Goal: Navigation & Orientation: Find specific page/section

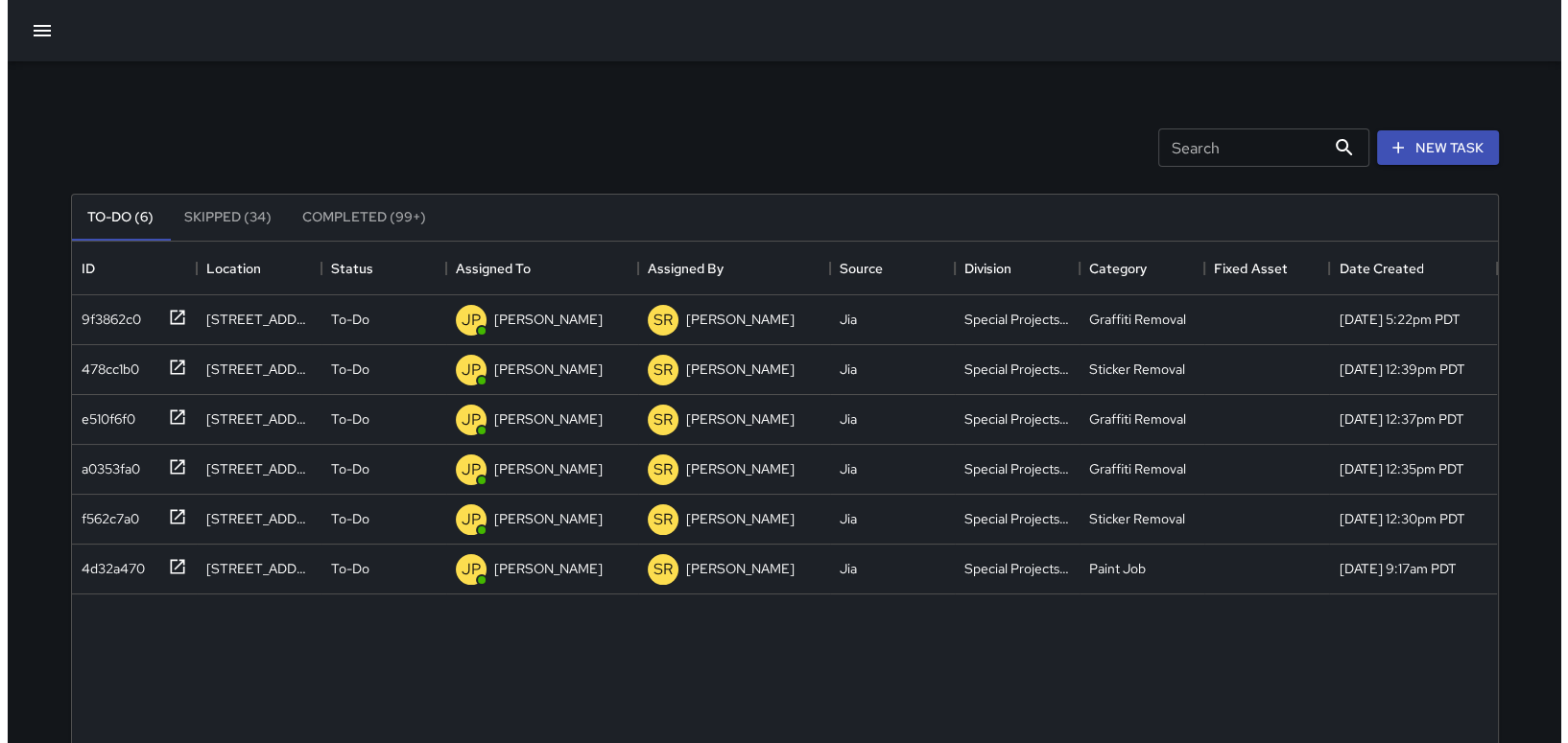
scroll to position [797, 1410]
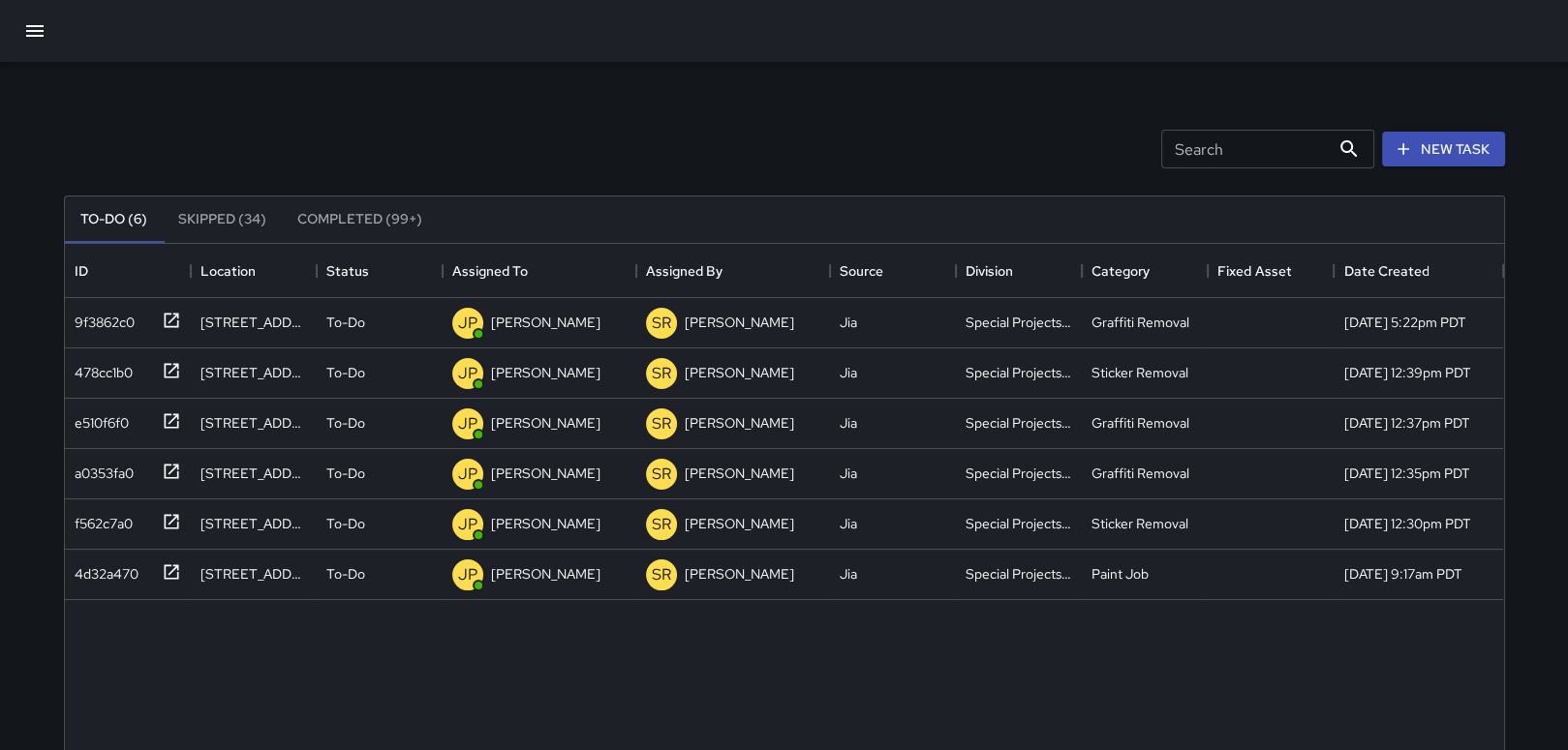
click at [27, 24] on icon "button" at bounding box center [35, 31] width 23 height 23
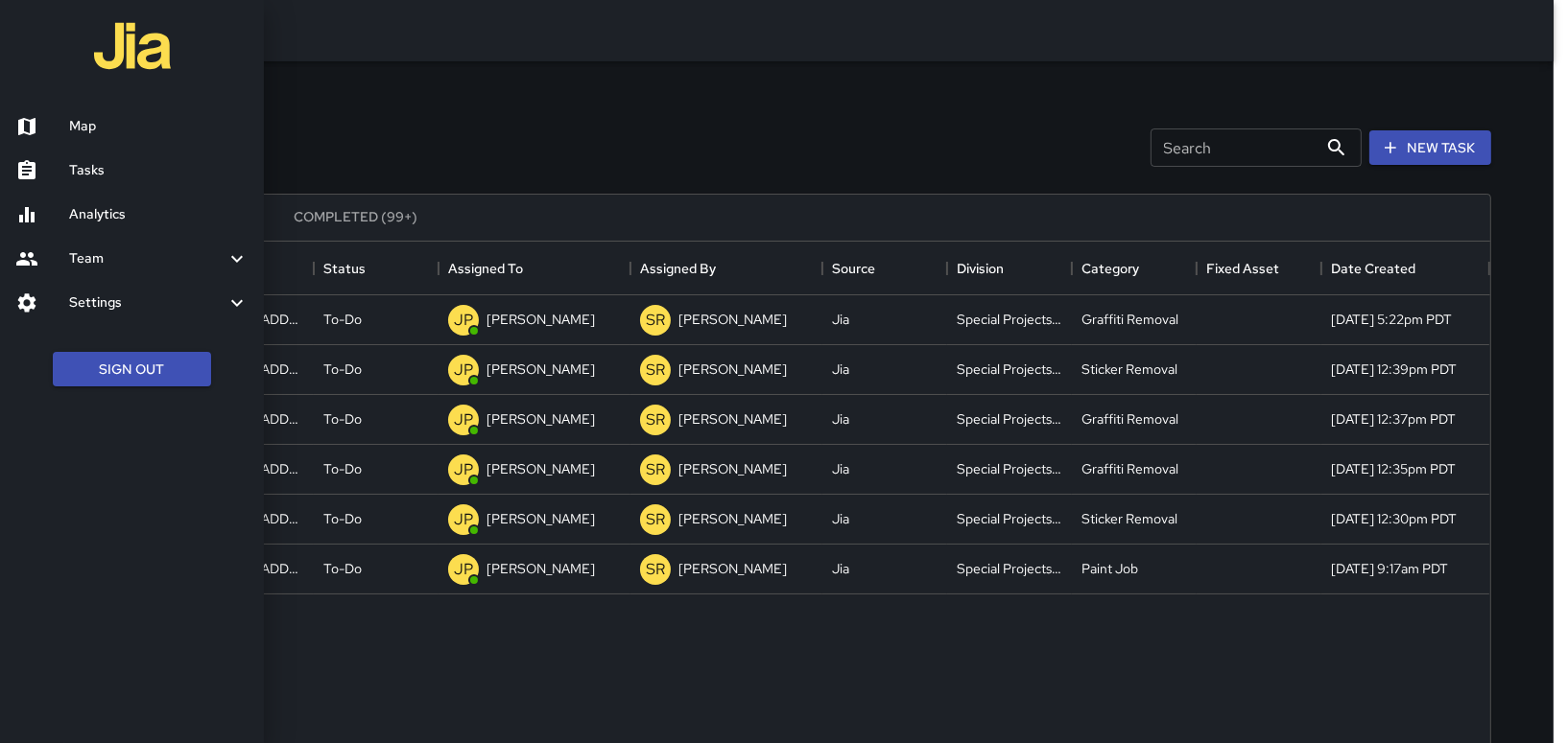
click at [100, 133] on h6 "Map" at bounding box center [159, 127] width 180 height 21
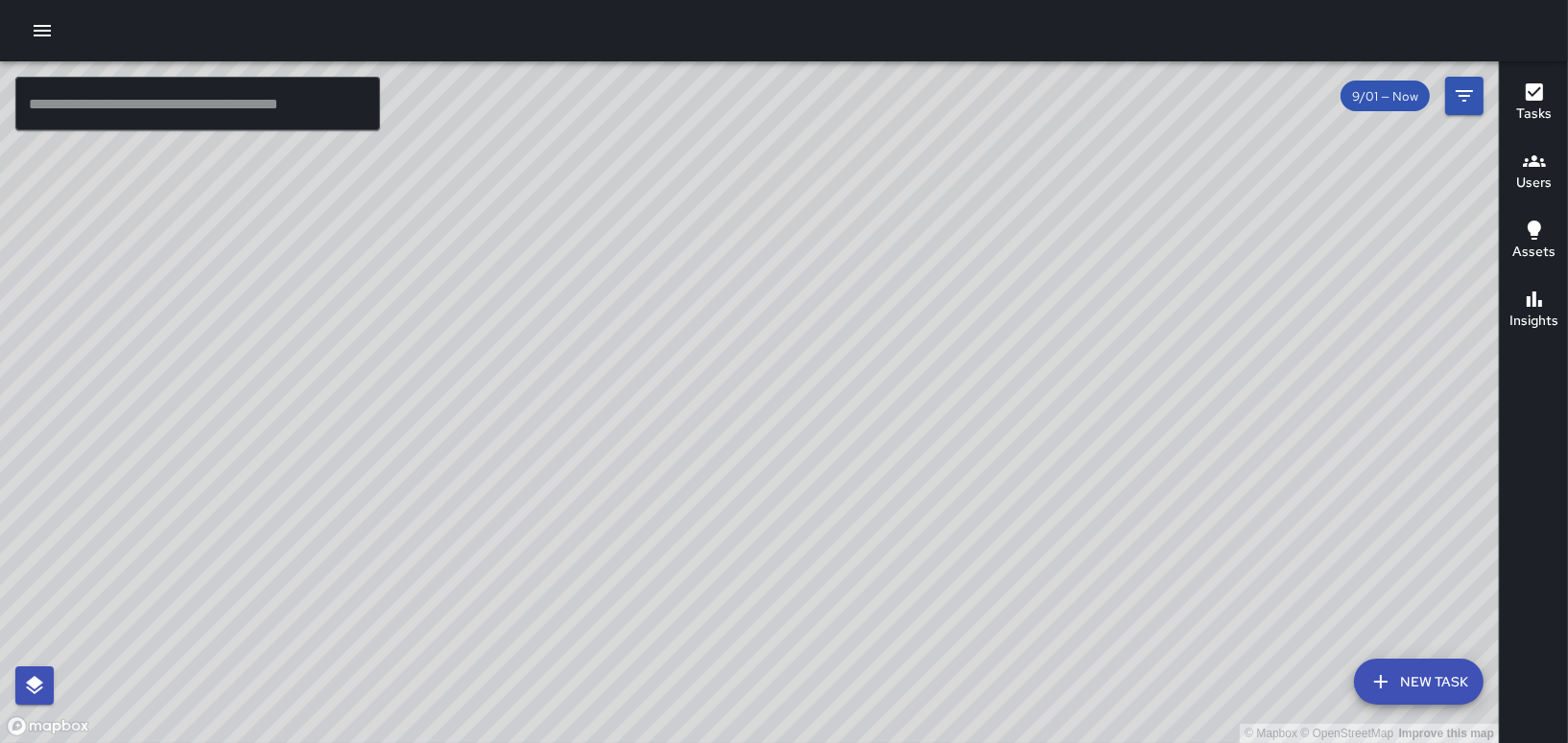
drag, startPoint x: 893, startPoint y: 383, endPoint x: 1011, endPoint y: 660, distance: 301.1
click at [1011, 660] on div "© Mapbox © OpenStreetMap Improve this map" at bounding box center [749, 403] width 1499 height 682
drag, startPoint x: 663, startPoint y: 646, endPoint x: 833, endPoint y: 485, distance: 234.1
click at [833, 485] on div "© Mapbox © OpenStreetMap Improve this map" at bounding box center [749, 403] width 1499 height 682
drag, startPoint x: 739, startPoint y: 453, endPoint x: 1204, endPoint y: 330, distance: 481.0
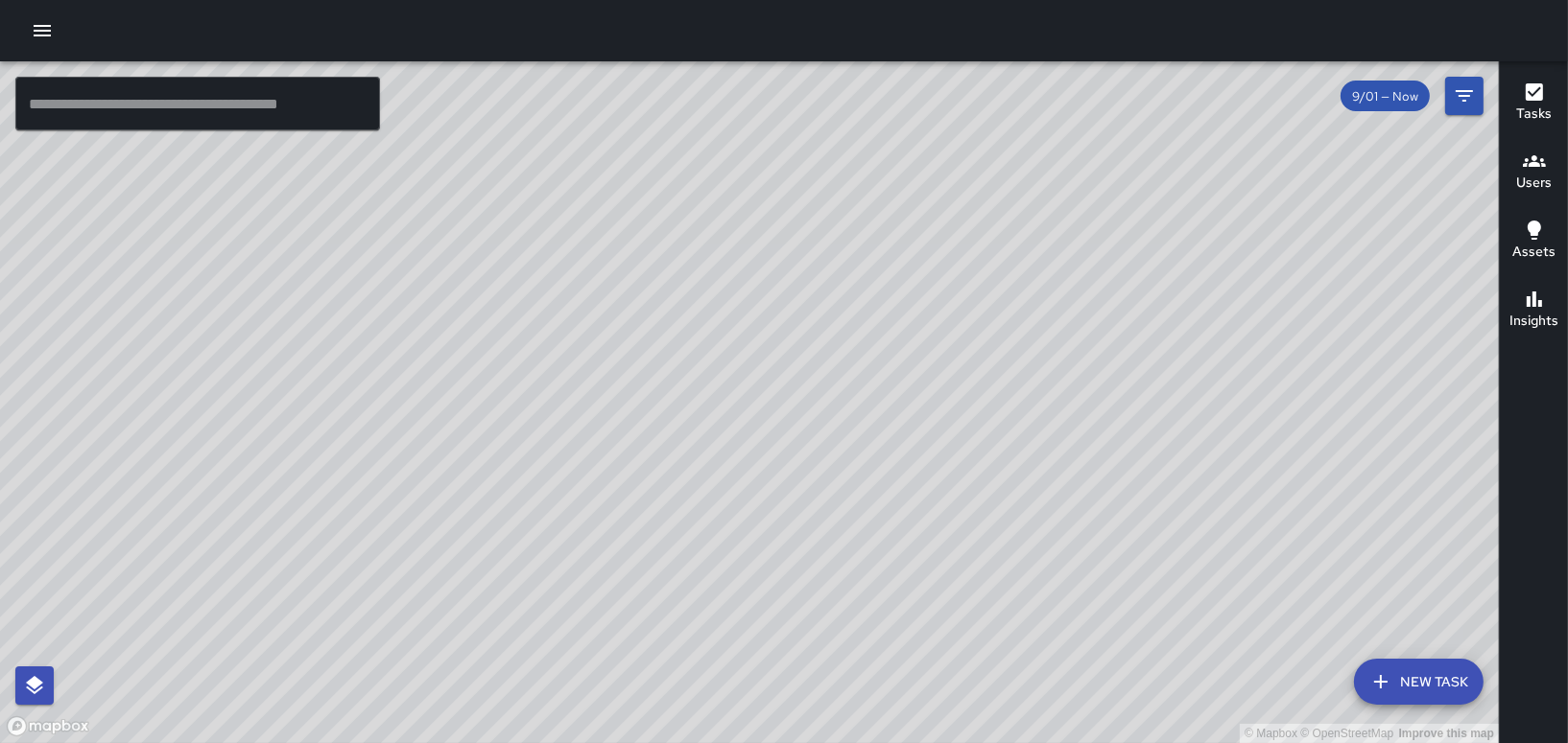
click at [1204, 330] on div "© Mapbox © OpenStreetMap Improve this map" at bounding box center [749, 403] width 1499 height 682
drag, startPoint x: 1031, startPoint y: 452, endPoint x: 812, endPoint y: 430, distance: 220.1
click at [812, 430] on div "© Mapbox © OpenStreetMap Improve this map" at bounding box center [749, 403] width 1499 height 682
drag, startPoint x: 946, startPoint y: 449, endPoint x: 566, endPoint y: 588, distance: 404.6
click at [566, 589] on div "© Mapbox © OpenStreetMap Improve this map" at bounding box center [749, 403] width 1499 height 682
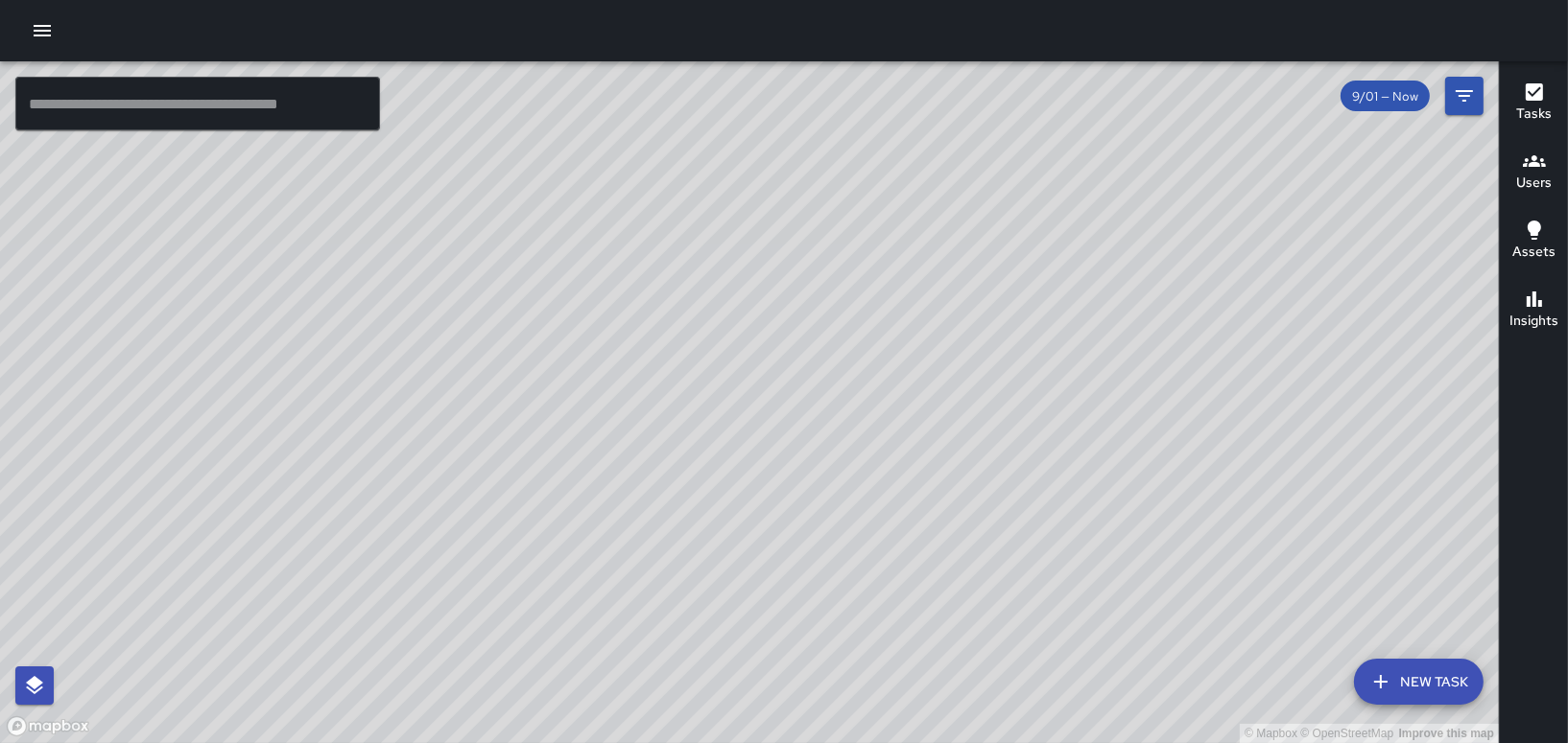
drag, startPoint x: 813, startPoint y: 392, endPoint x: 874, endPoint y: 681, distance: 295.4
click at [874, 681] on div "© Mapbox © OpenStreetMap Improve this map" at bounding box center [749, 403] width 1499 height 682
drag, startPoint x: 772, startPoint y: 430, endPoint x: 447, endPoint y: 341, distance: 337.0
click at [447, 341] on div "© Mapbox © OpenStreetMap Improve this map" at bounding box center [749, 403] width 1499 height 682
drag, startPoint x: 521, startPoint y: 476, endPoint x: 902, endPoint y: 334, distance: 406.6
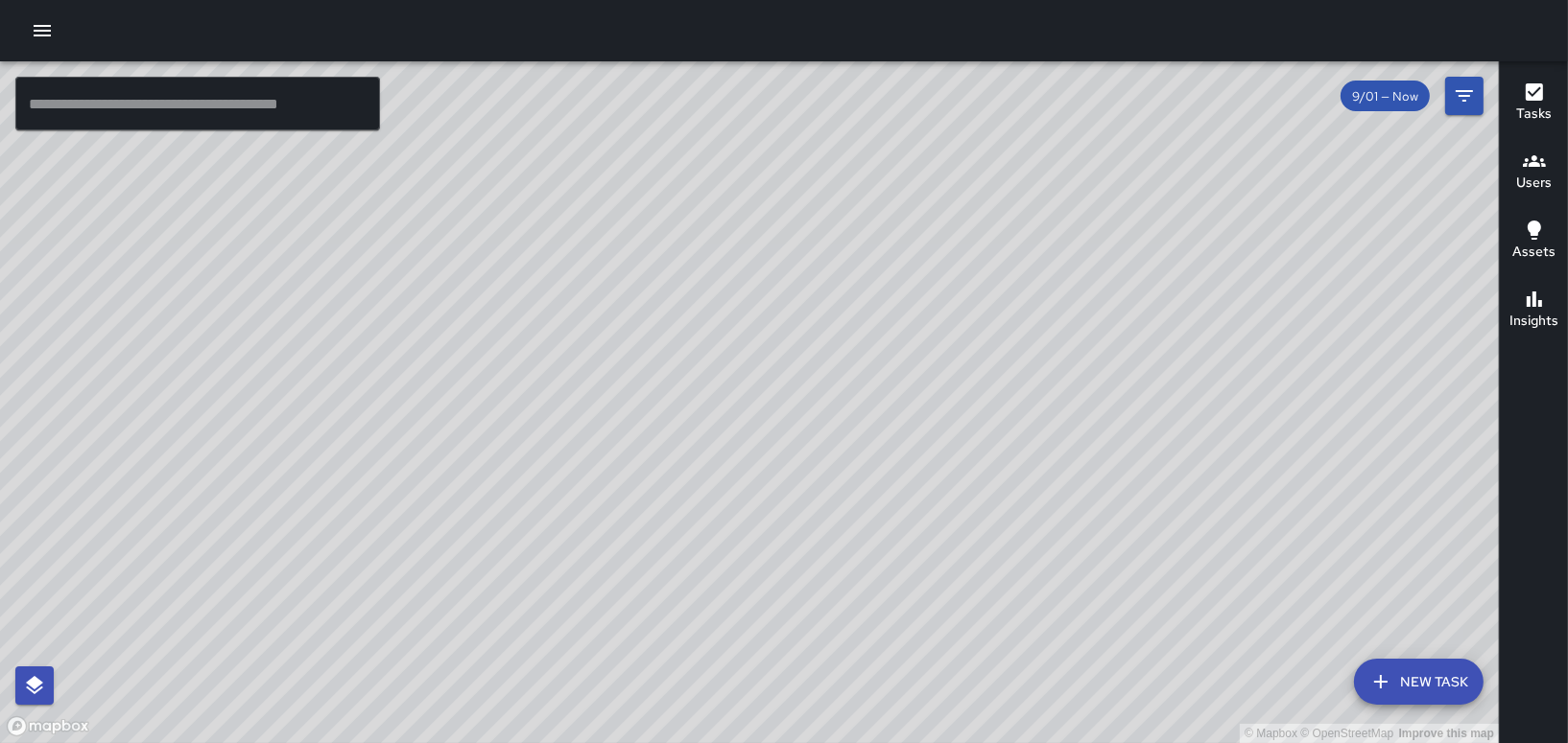
click at [902, 334] on div "© Mapbox © OpenStreetMap Improve this map" at bounding box center [749, 403] width 1499 height 682
drag, startPoint x: 746, startPoint y: 522, endPoint x: 924, endPoint y: 249, distance: 325.9
click at [924, 249] on div "© Mapbox © OpenStreetMap Improve this map" at bounding box center [749, 403] width 1499 height 682
drag, startPoint x: 833, startPoint y: 550, endPoint x: 896, endPoint y: 235, distance: 321.2
click at [896, 235] on div "© Mapbox © OpenStreetMap Improve this map" at bounding box center [749, 403] width 1499 height 682
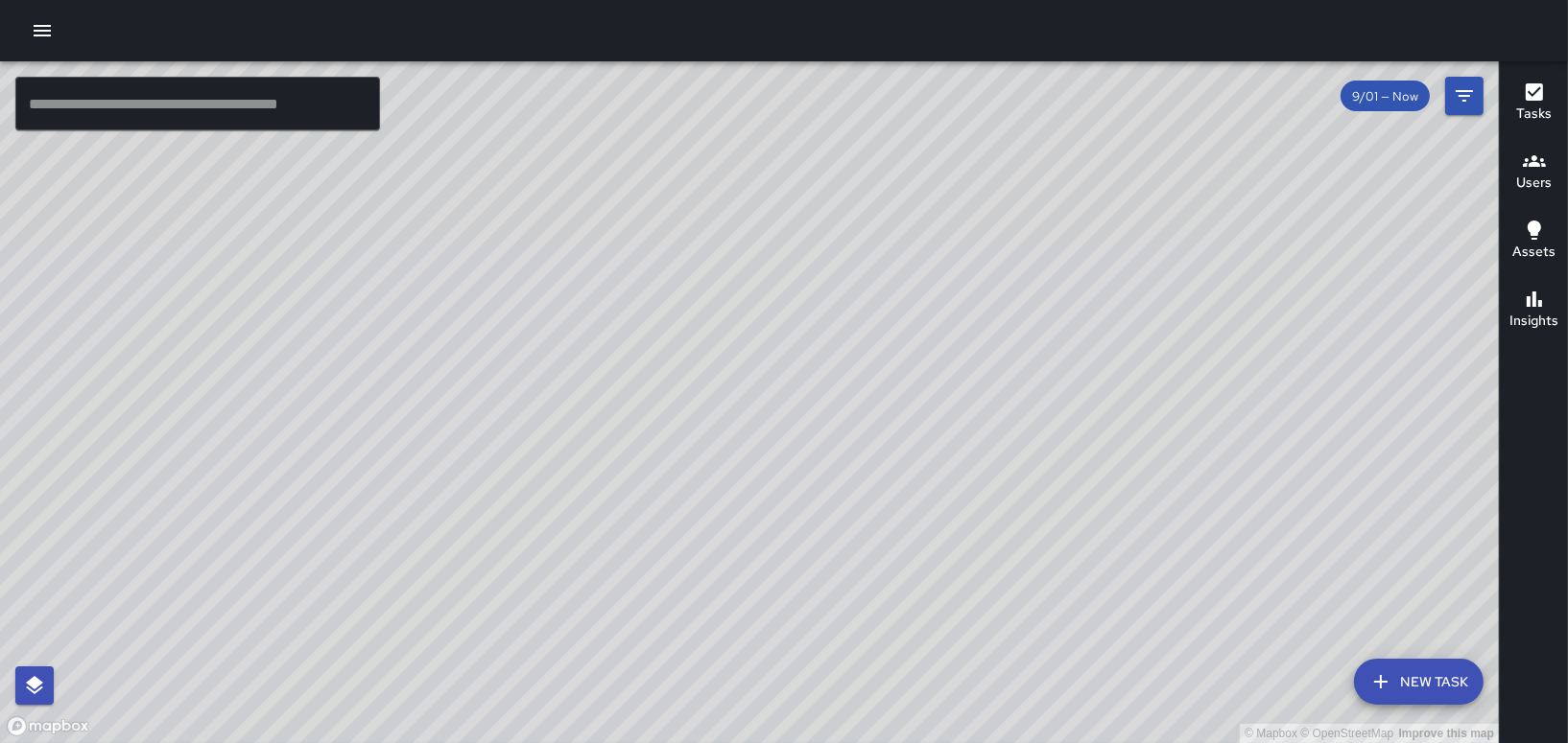
drag, startPoint x: 552, startPoint y: 441, endPoint x: 344, endPoint y: 562, distance: 240.6
click at [344, 562] on div "© Mapbox © OpenStreetMap Improve this map" at bounding box center [749, 403] width 1499 height 682
drag, startPoint x: 695, startPoint y: 697, endPoint x: 691, endPoint y: 753, distance: 56.1
click at [691, 742] on html "© Mapbox © OpenStreetMap Improve this map ​ New Task 9/01 — Now Map Layers Task…" at bounding box center [784, 371] width 1568 height 743
drag, startPoint x: 690, startPoint y: 468, endPoint x: 753, endPoint y: 683, distance: 224.0
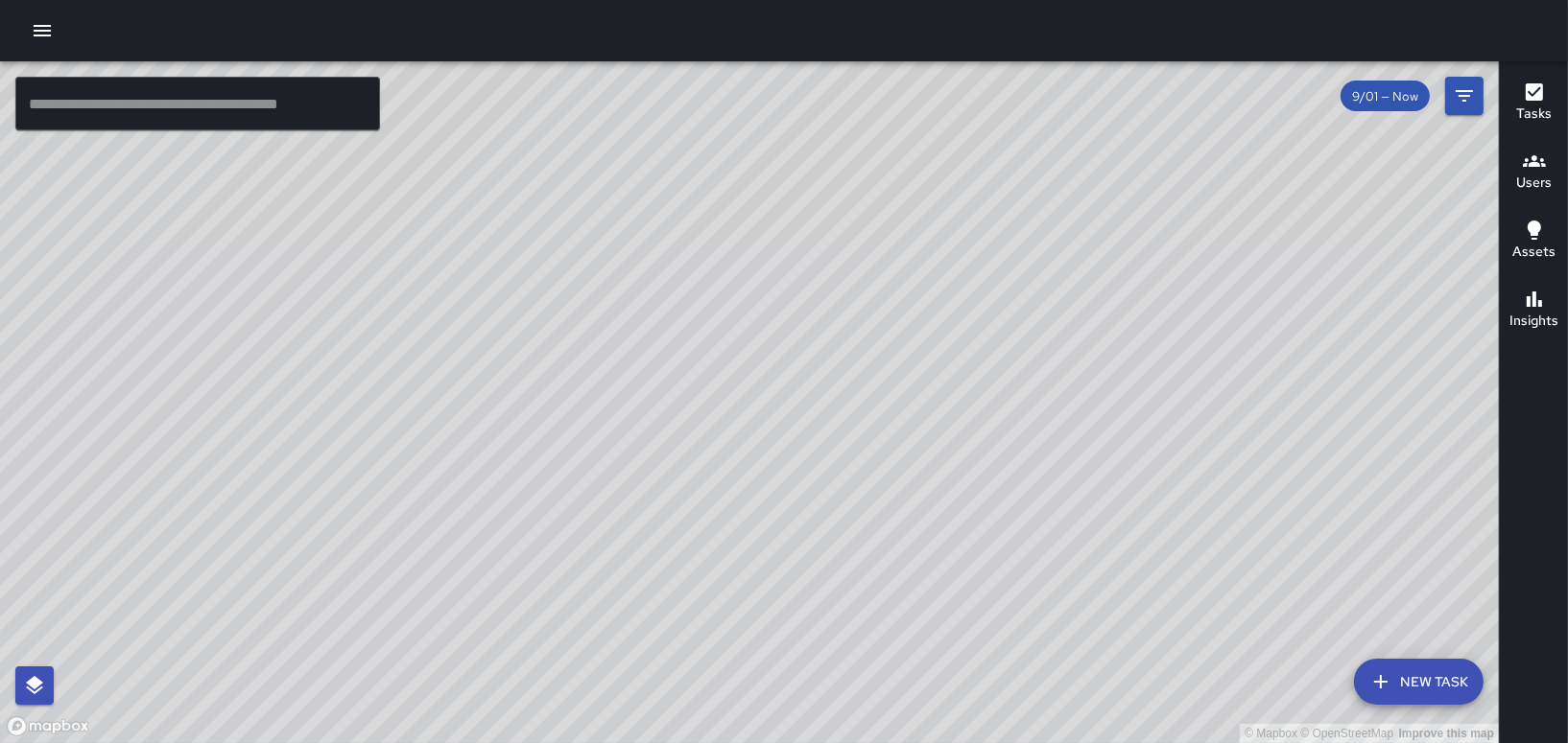
click at [753, 683] on div "© Mapbox © OpenStreetMap Improve this map" at bounding box center [749, 403] width 1499 height 682
drag, startPoint x: 943, startPoint y: 508, endPoint x: 746, endPoint y: 621, distance: 227.1
click at [746, 621] on div "© Mapbox © OpenStreetMap Improve this map" at bounding box center [749, 403] width 1499 height 682
drag, startPoint x: 1042, startPoint y: 474, endPoint x: 1028, endPoint y: 667, distance: 193.5
click at [1027, 723] on div "© Mapbox © OpenStreetMap Improve this map" at bounding box center [749, 403] width 1499 height 682
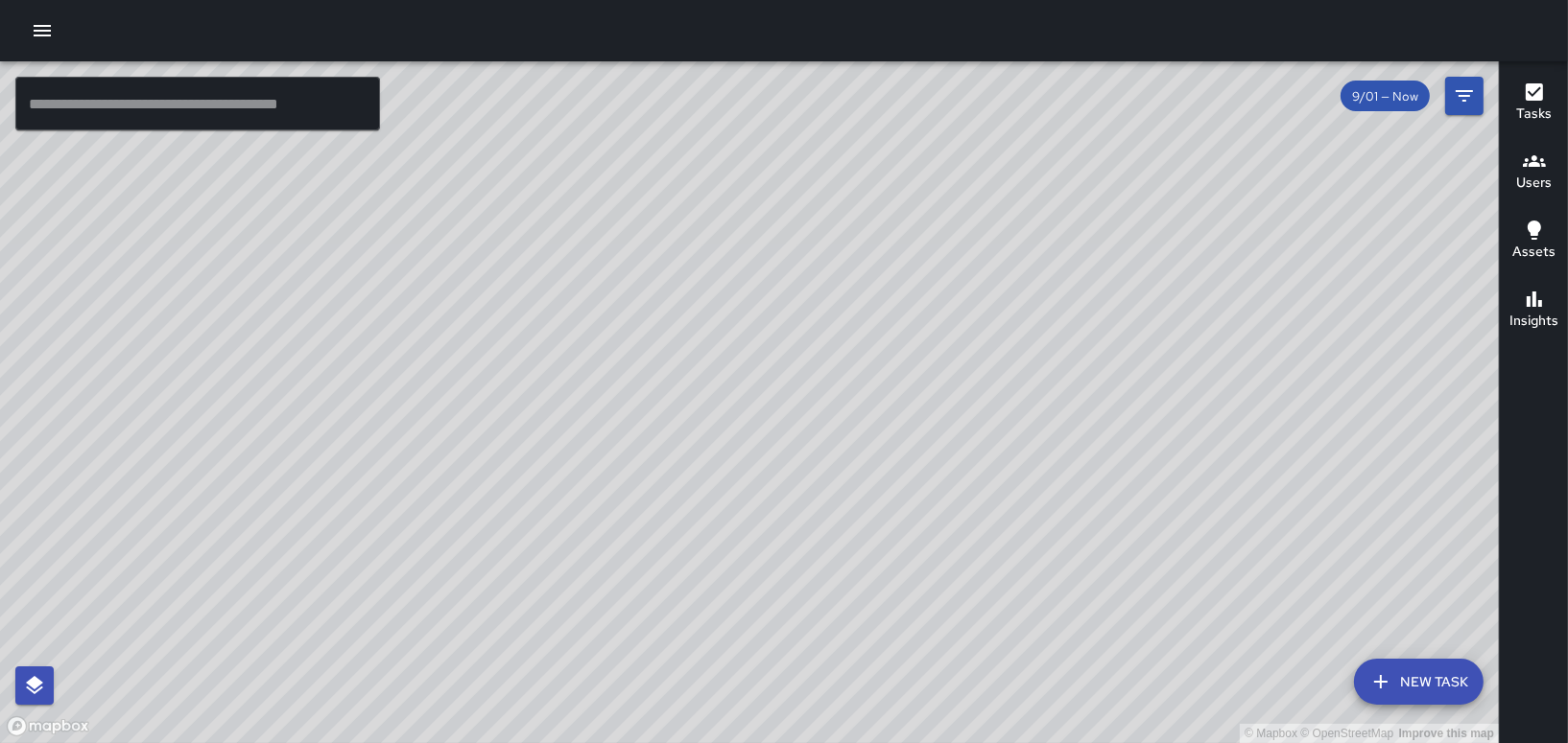
drag, startPoint x: 1357, startPoint y: 315, endPoint x: 924, endPoint y: 233, distance: 440.7
click at [924, 233] on div "© Mapbox © OpenStreetMap Improve this map" at bounding box center [749, 403] width 1499 height 682
drag, startPoint x: 357, startPoint y: 414, endPoint x: 1052, endPoint y: 314, distance: 702.2
click at [1052, 314] on div "© Mapbox © OpenStreetMap Improve this map" at bounding box center [749, 403] width 1499 height 682
drag, startPoint x: 912, startPoint y: 344, endPoint x: 1070, endPoint y: 585, distance: 288.2
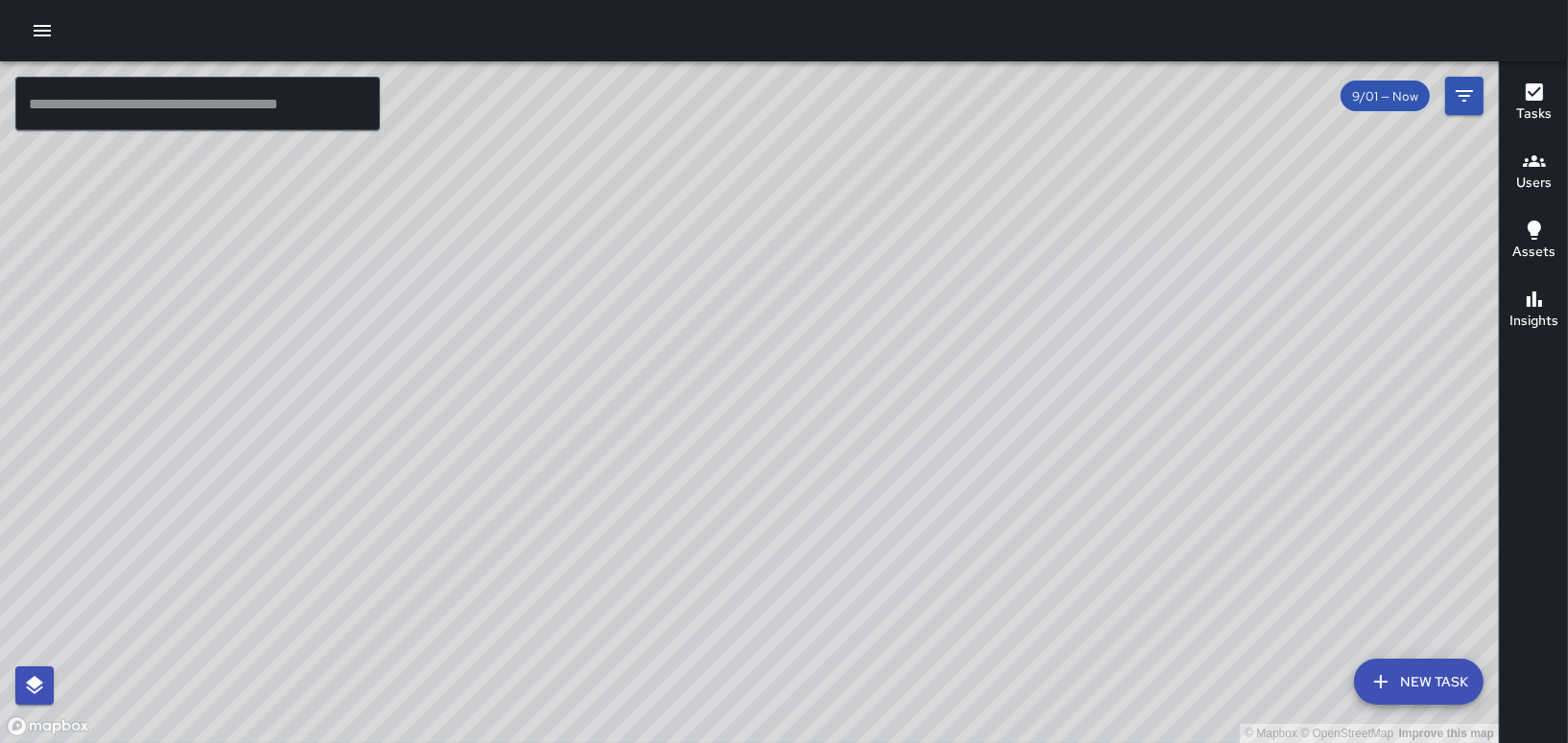
click at [1070, 585] on div "© Mapbox © OpenStreetMap Improve this map" at bounding box center [749, 403] width 1499 height 682
drag, startPoint x: 1052, startPoint y: 545, endPoint x: 1034, endPoint y: 453, distance: 93.7
click at [1034, 453] on div "© Mapbox © OpenStreetMap Improve this map" at bounding box center [749, 403] width 1499 height 682
